Goal: Check status: Check status

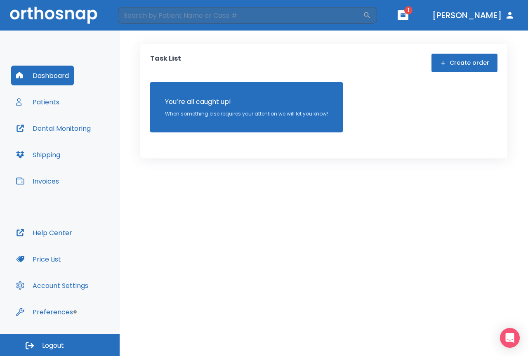
click at [42, 103] on button "Patients" at bounding box center [37, 102] width 53 height 20
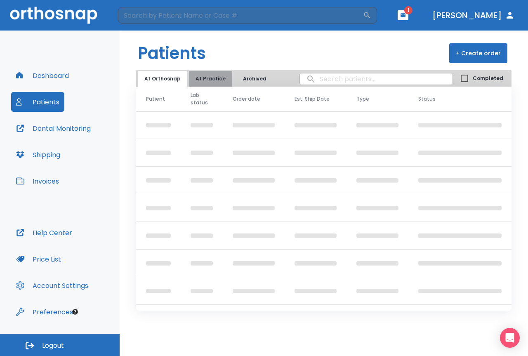
click at [214, 80] on button "At Practice" at bounding box center [210, 79] width 43 height 16
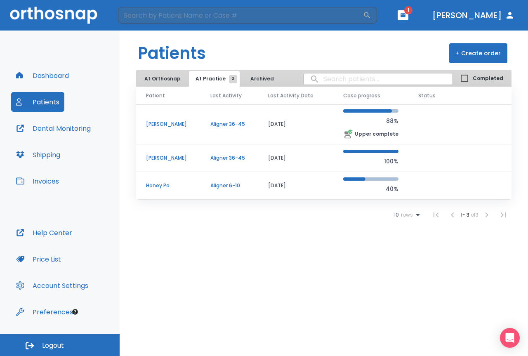
click at [173, 123] on p "[PERSON_NAME]" at bounding box center [168, 123] width 45 height 7
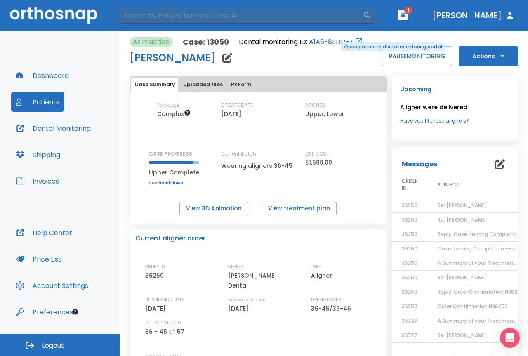
click at [335, 42] on link "A1A6-8EDD-Z" at bounding box center [331, 42] width 44 height 10
